Goal: Find specific page/section: Find specific page/section

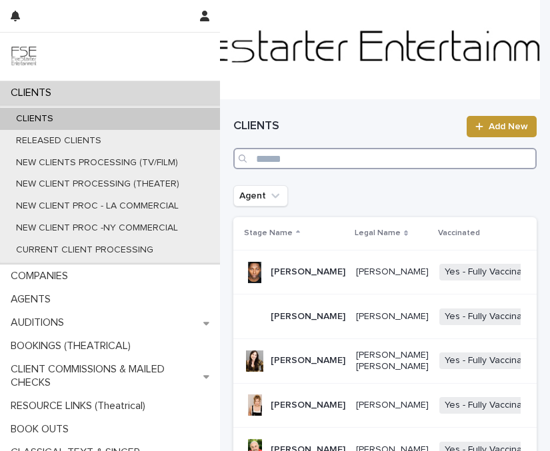
click at [319, 163] on input "Search" at bounding box center [384, 158] width 303 height 21
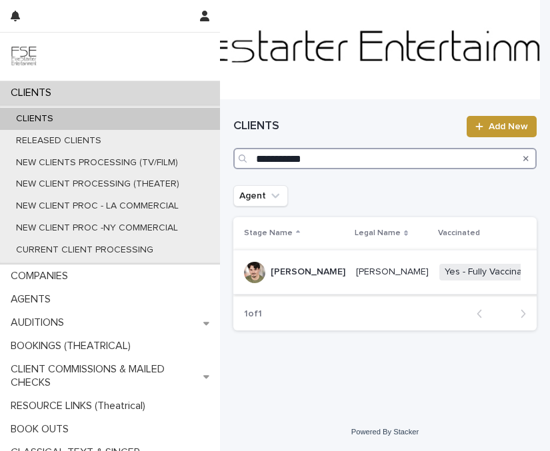
type input "**********"
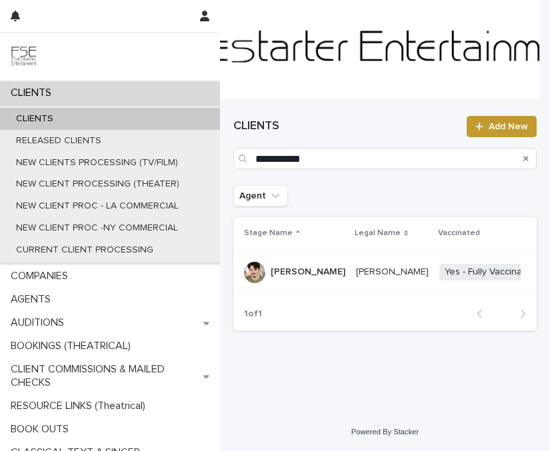
click at [289, 264] on div "Kyle Munson" at bounding box center [308, 271] width 75 height 14
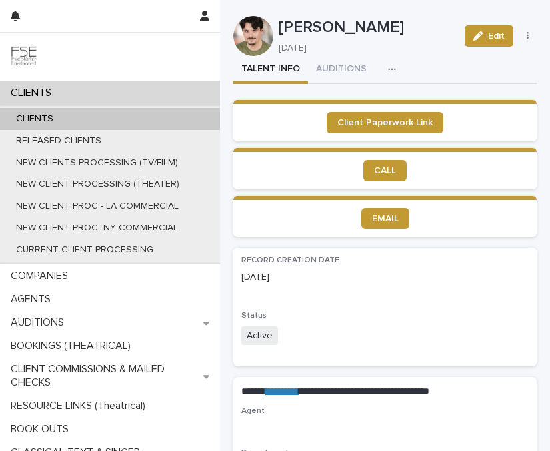
click at [398, 73] on button "button" at bounding box center [394, 69] width 29 height 27
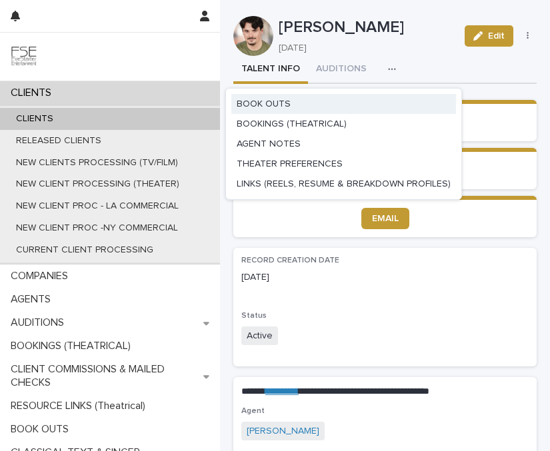
click at [281, 96] on button "BOOK OUTS" at bounding box center [343, 104] width 225 height 20
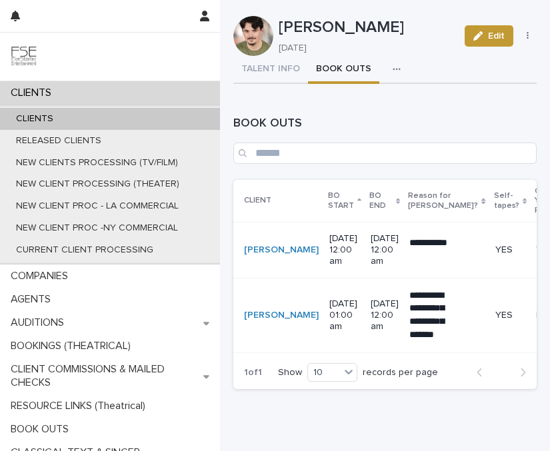
click at [409, 263] on p "**********" at bounding box center [429, 250] width 41 height 27
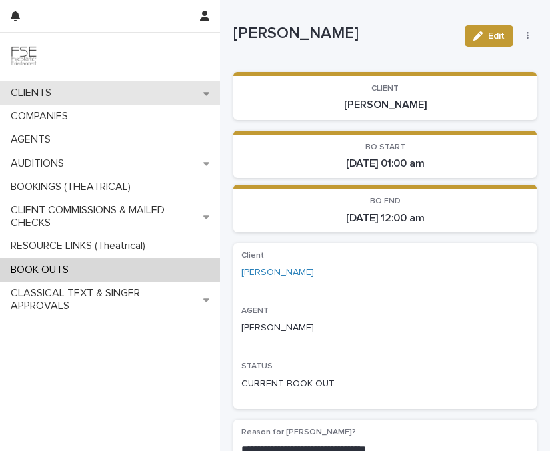
click at [129, 92] on div "CLIENTS" at bounding box center [110, 92] width 220 height 23
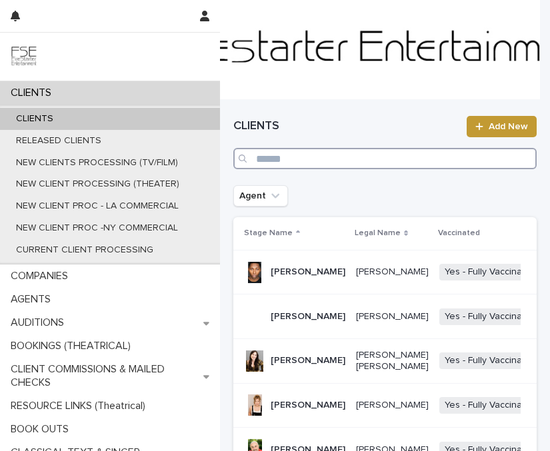
click at [357, 155] on input "Search" at bounding box center [384, 158] width 303 height 21
type input "**********"
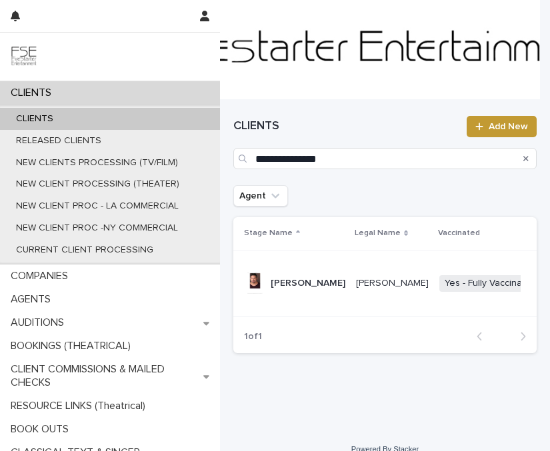
click at [281, 275] on div "Benjamin Alicea" at bounding box center [308, 282] width 75 height 14
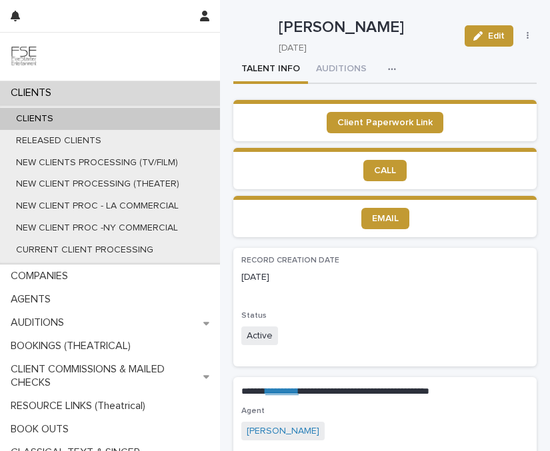
click at [380, 59] on button "button" at bounding box center [394, 69] width 29 height 27
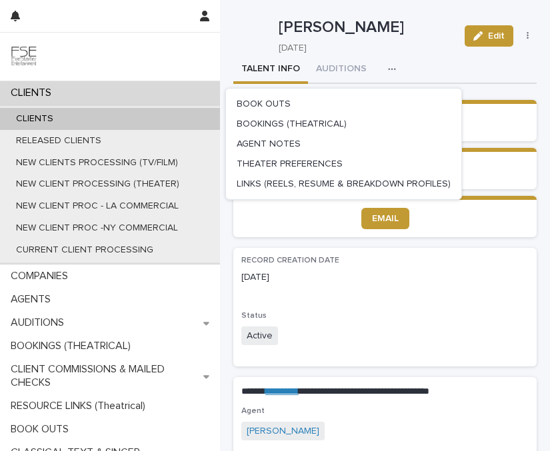
click at [352, 37] on p "Benjamin Alicea" at bounding box center [366, 27] width 175 height 19
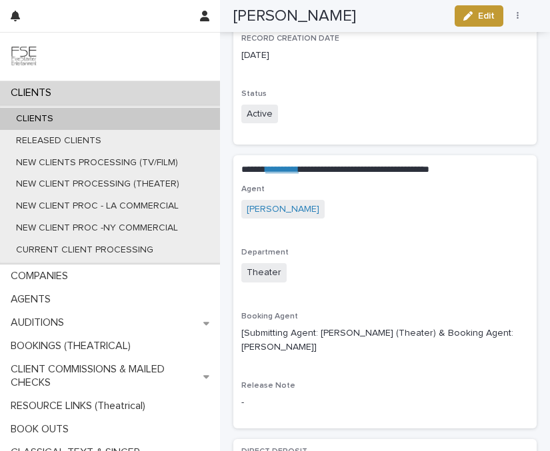
scroll to position [225, 0]
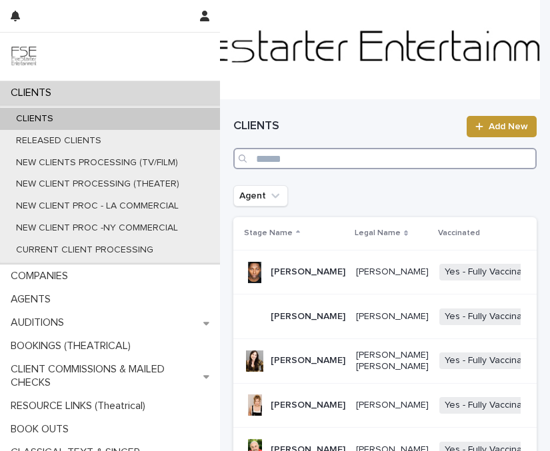
click at [392, 167] on input "Search" at bounding box center [384, 158] width 303 height 21
type input "**********"
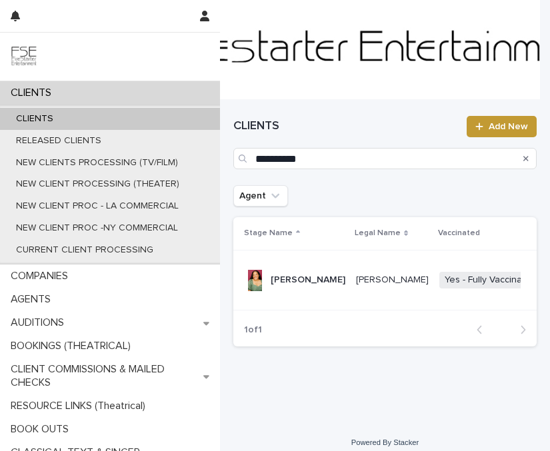
click at [290, 272] on div "[PERSON_NAME]" at bounding box center [308, 279] width 75 height 14
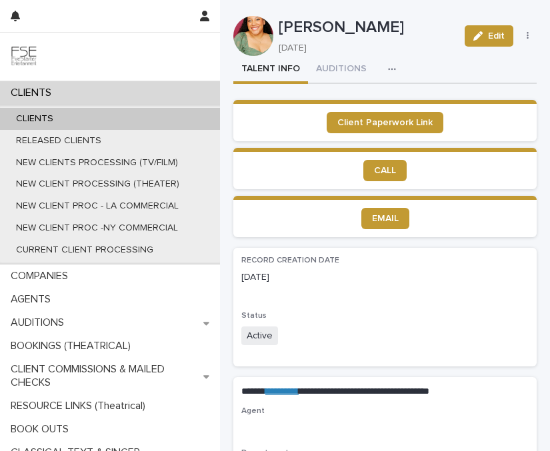
click at [380, 57] on button "button" at bounding box center [394, 69] width 29 height 27
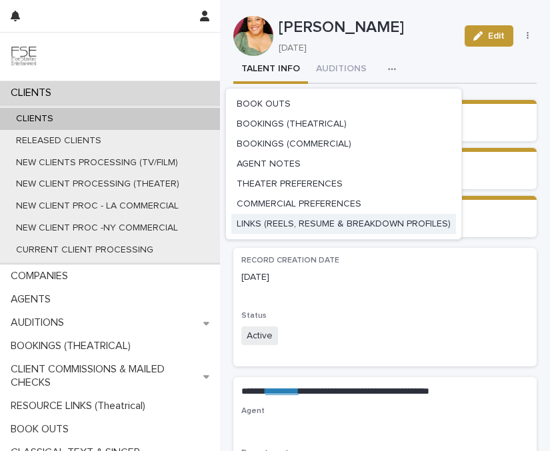
click at [309, 220] on span "LINKS (REELS, RESUME & BREAKDOWN PROFILES)" at bounding box center [344, 223] width 214 height 9
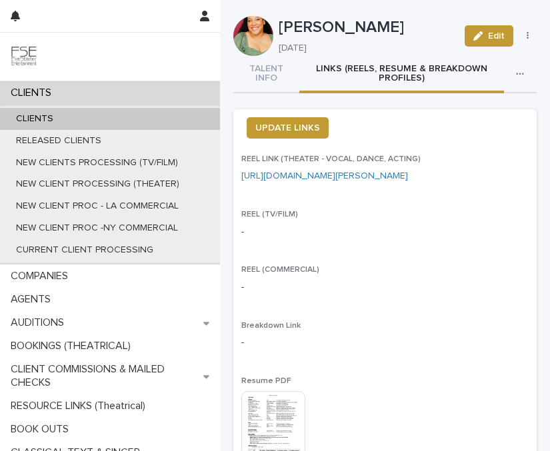
scroll to position [155, 0]
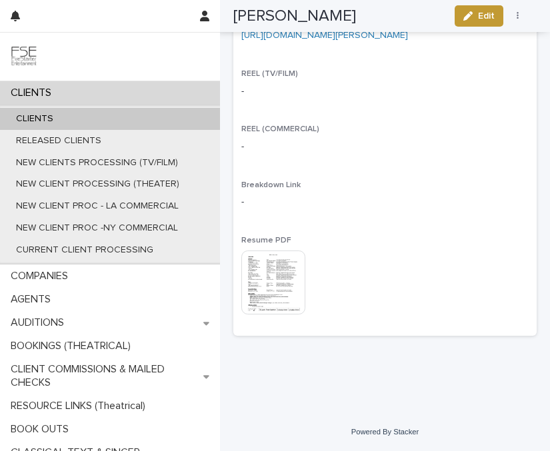
click at [270, 278] on img at bounding box center [273, 283] width 64 height 64
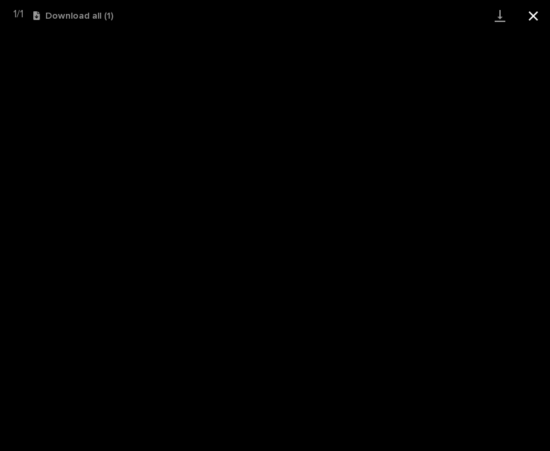
click at [532, 16] on button "Close gallery" at bounding box center [532, 15] width 33 height 31
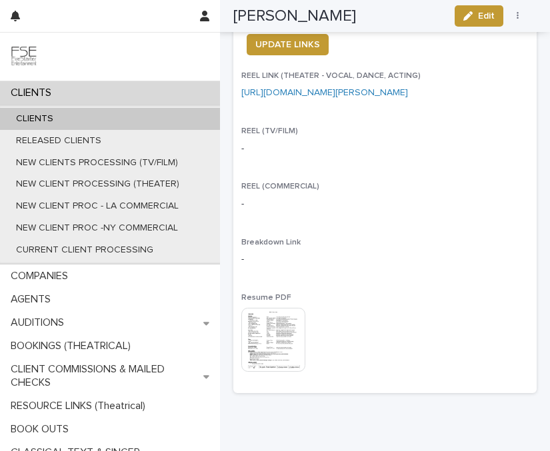
scroll to position [0, 0]
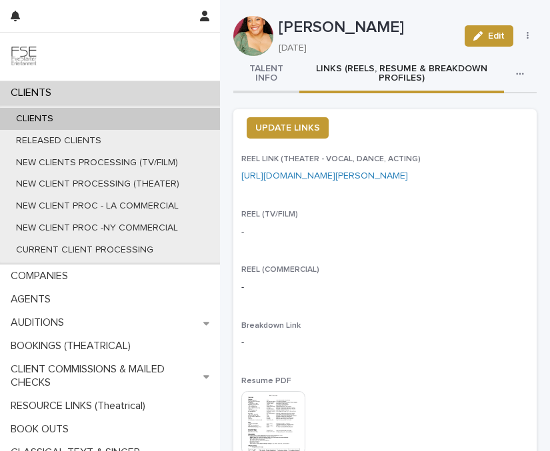
click at [263, 75] on button "TALENT INFO" at bounding box center [266, 74] width 66 height 37
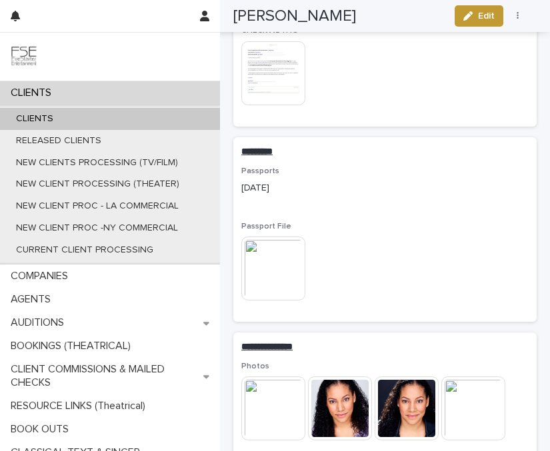
scroll to position [2612, 0]
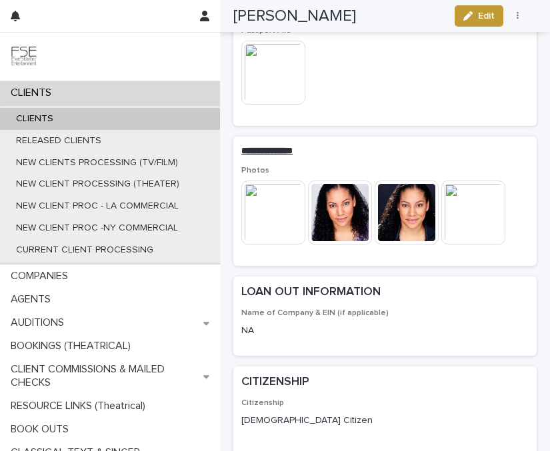
click at [273, 188] on img at bounding box center [273, 213] width 64 height 64
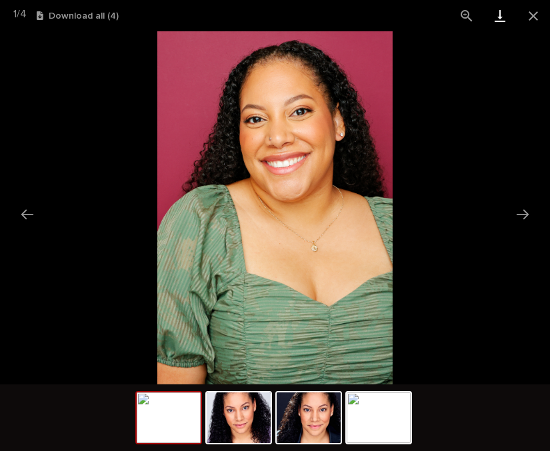
click at [500, 23] on link "Download" at bounding box center [499, 15] width 33 height 31
